Goal: Information Seeking & Learning: Find specific page/section

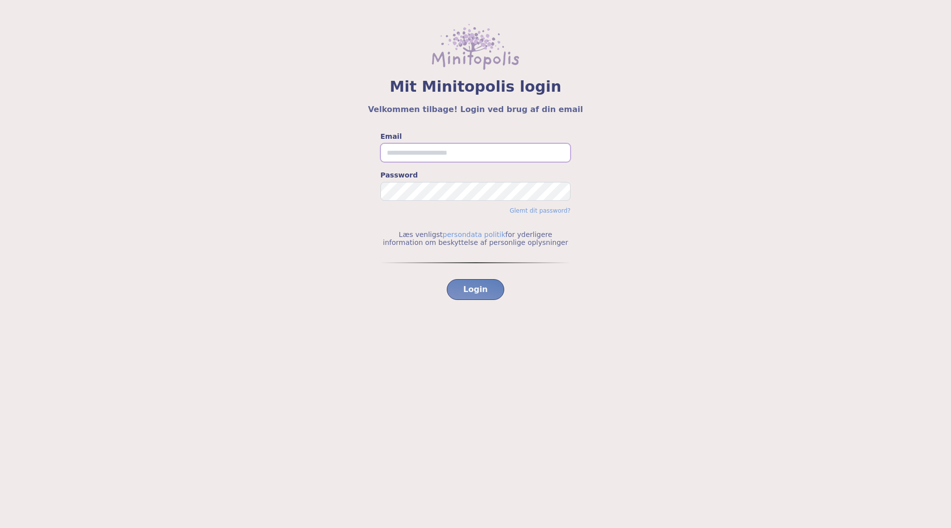
click at [461, 156] on input "Email" at bounding box center [476, 152] width 190 height 19
type input "**********"
click at [610, 310] on div "**********" at bounding box center [476, 243] width 904 height 224
click at [487, 292] on button "Login" at bounding box center [475, 289] width 57 height 21
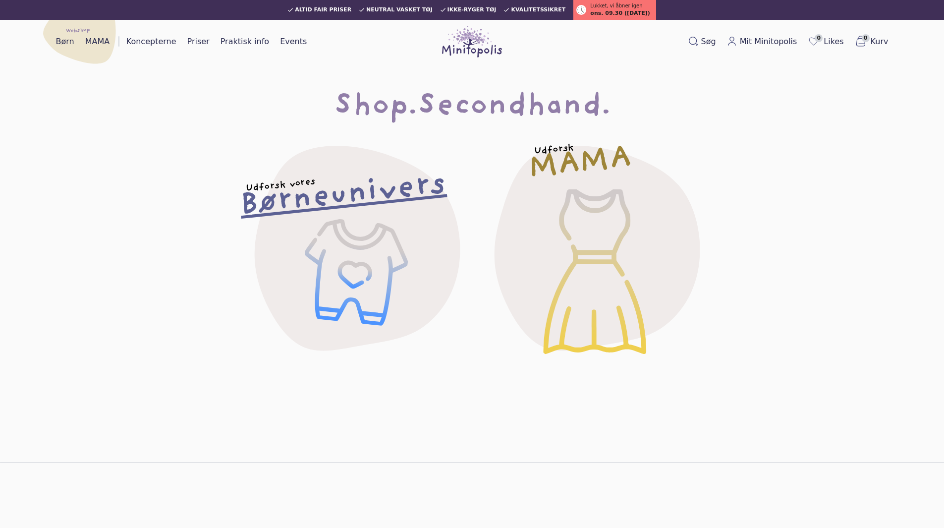
click at [375, 251] on div "Udforsk vores Børneunivers" at bounding box center [352, 247] width 273 height 273
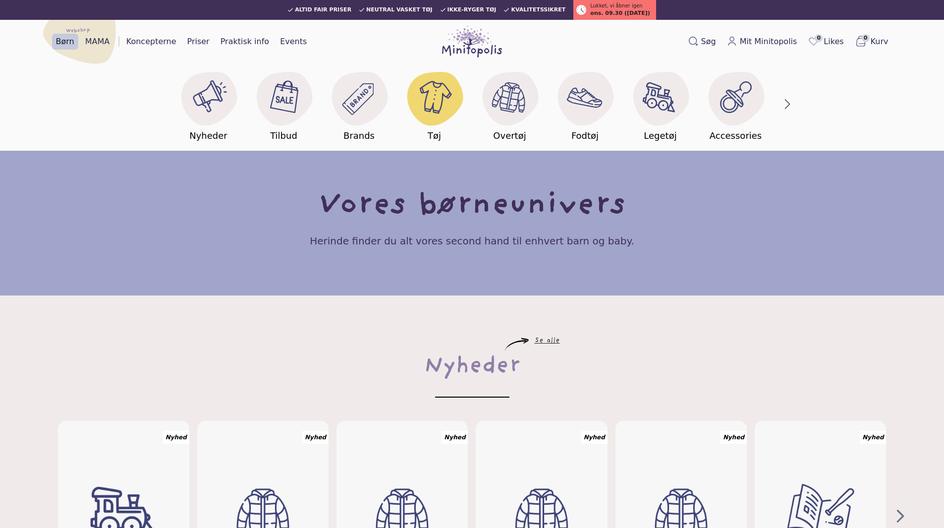
click at [428, 104] on image at bounding box center [434, 97] width 38 height 38
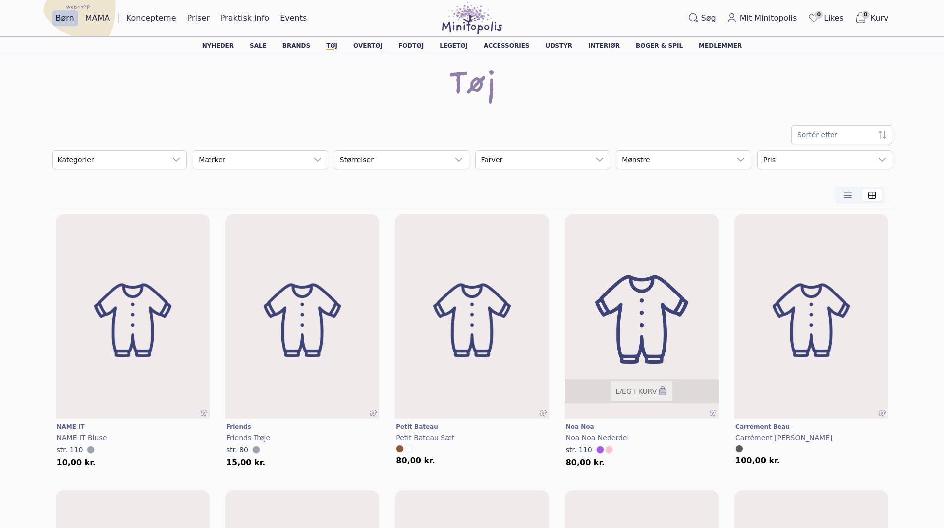
scroll to position [50, 0]
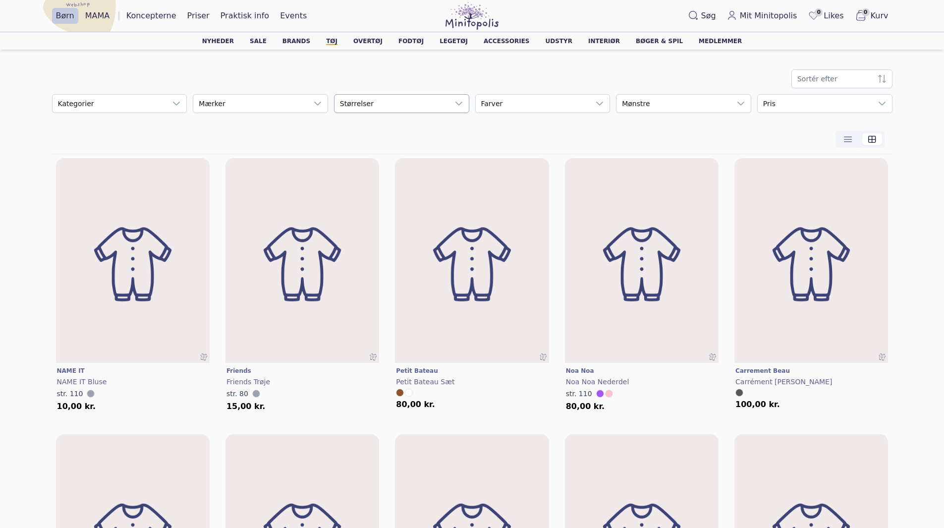
click at [383, 102] on div "empty" at bounding box center [392, 104] width 114 height 18
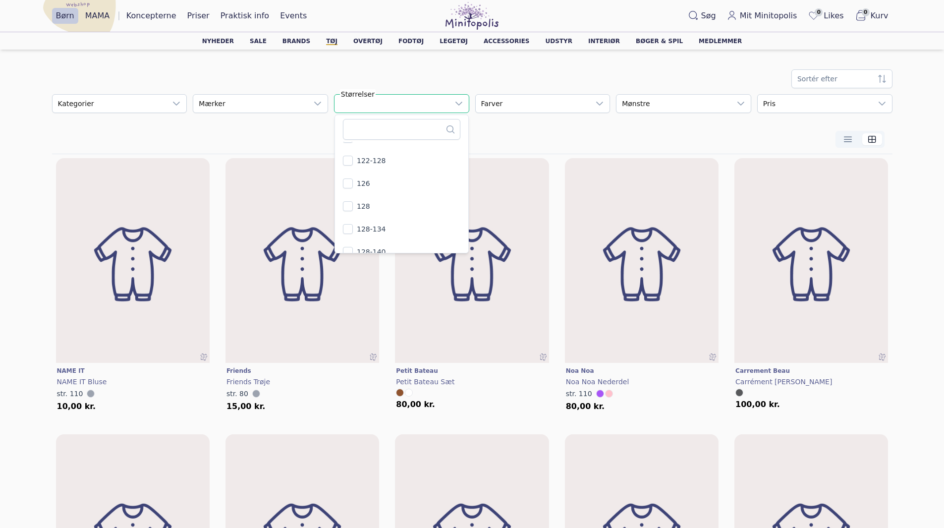
scroll to position [496, 0]
click at [342, 239] on li "128-140" at bounding box center [401, 236] width 129 height 22
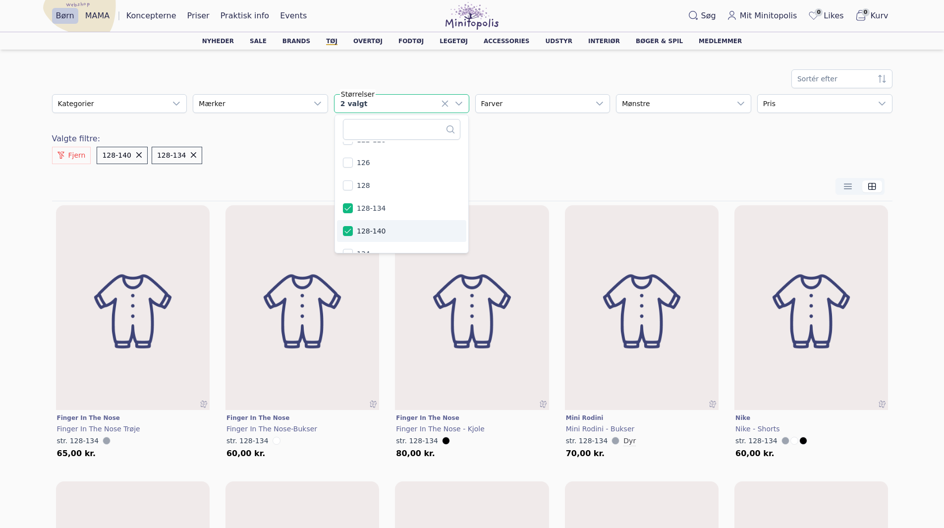
scroll to position [545, 0]
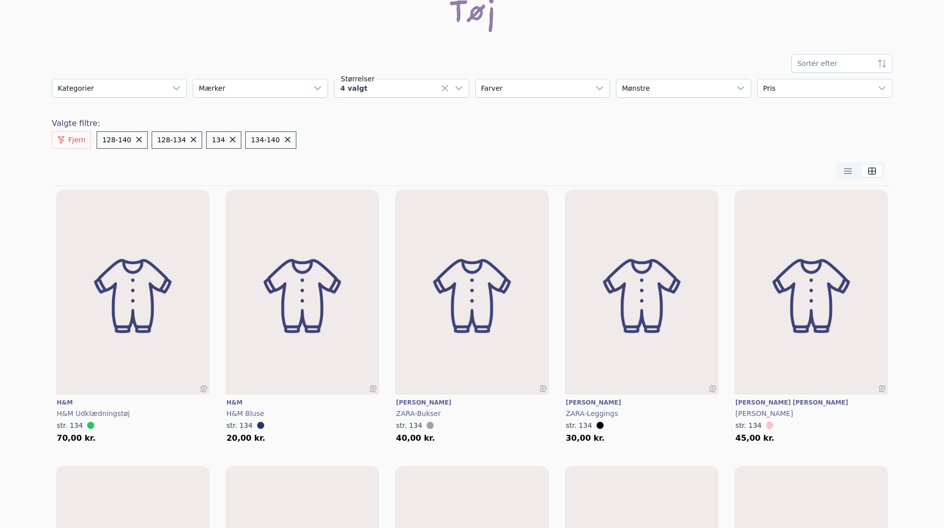
scroll to position [0, 0]
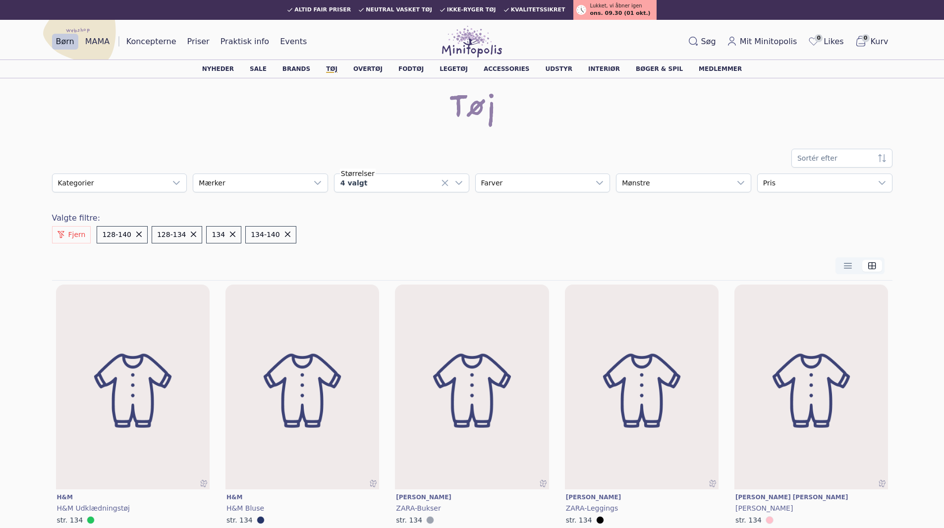
click at [607, 9] on span "ons. 09.30 (01 okt.)" at bounding box center [620, 13] width 60 height 8
